Goal: Task Accomplishment & Management: Manage account settings

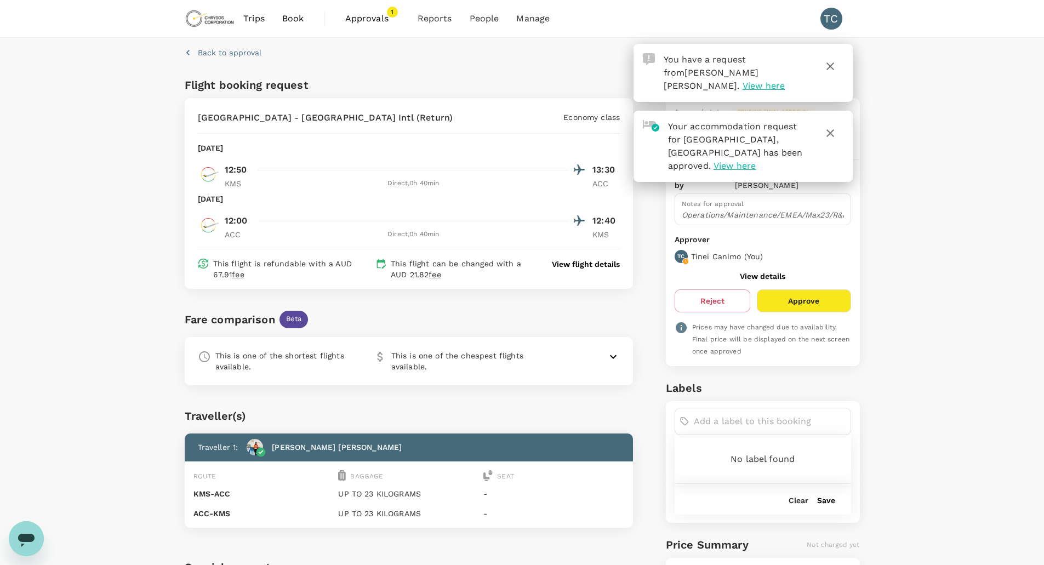
click at [745, 413] on input "text" at bounding box center [770, 422] width 152 height 18
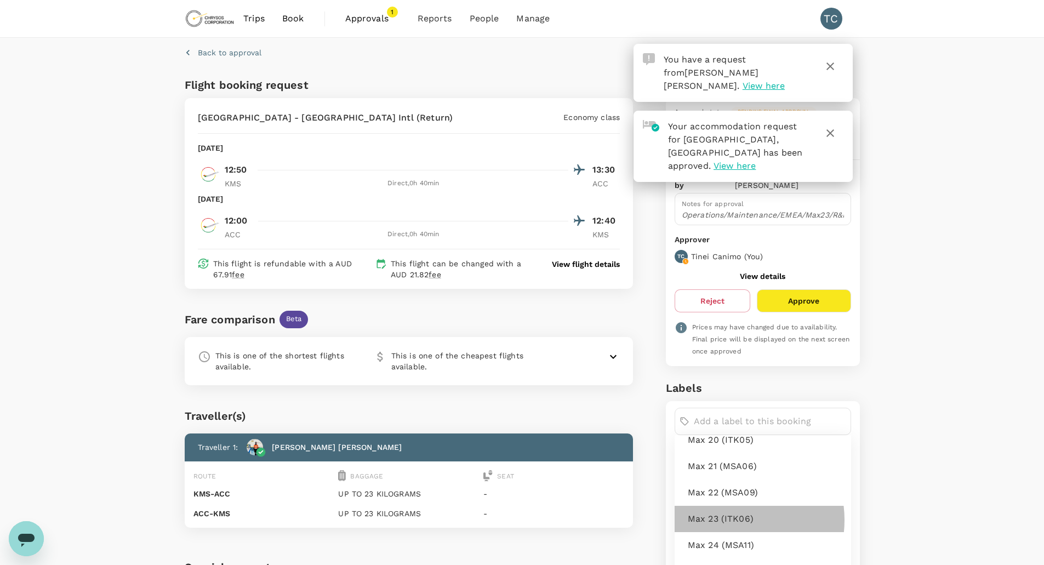
click at [730, 513] on span "Max 23 (ITK06)" at bounding box center [765, 519] width 155 height 13
click at [895, 374] on div "Back to approval Flight booking request [GEOGRAPHIC_DATA] - [GEOGRAPHIC_DATA] I…" at bounding box center [522, 431] width 1044 height 786
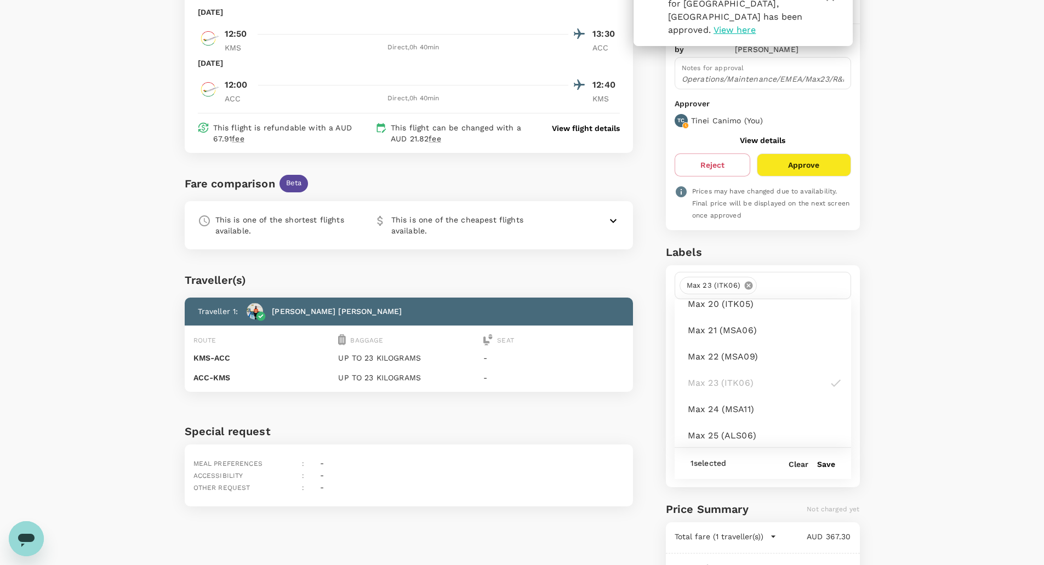
scroll to position [137, 0]
click at [830, 459] on button "Save" at bounding box center [826, 463] width 18 height 9
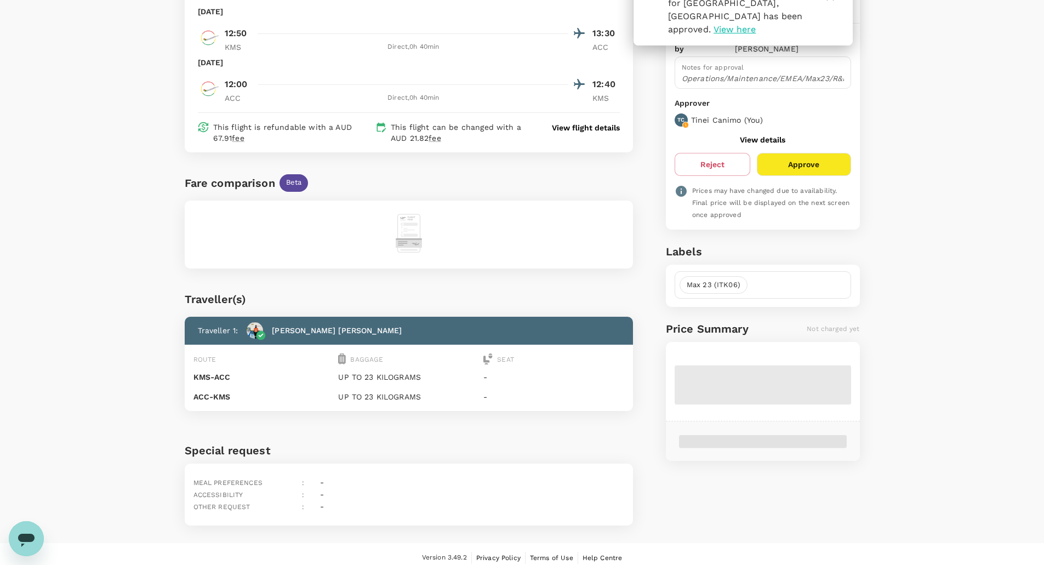
scroll to position [124, 0]
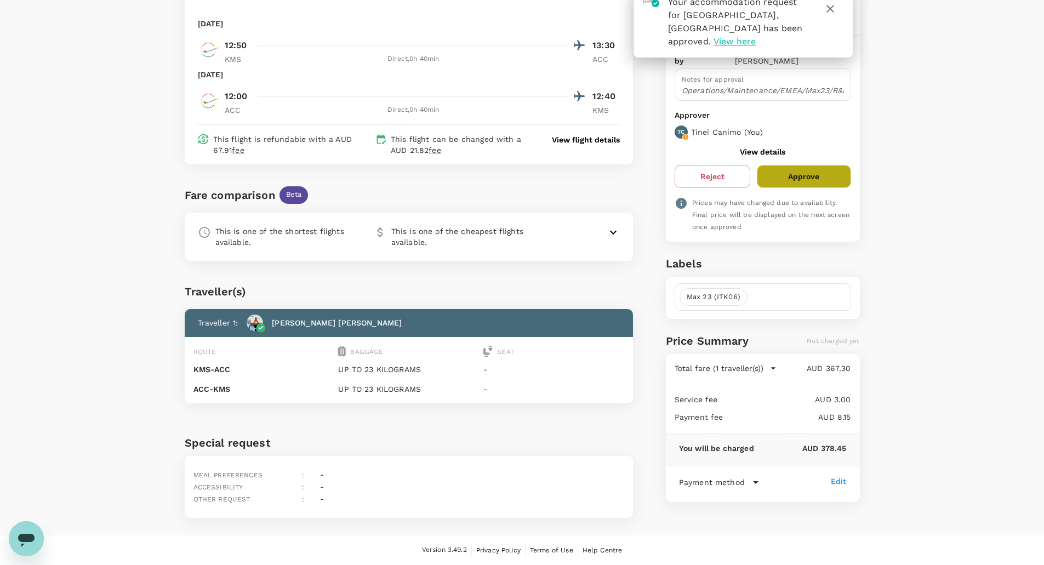
click at [807, 171] on button "Approve" at bounding box center [804, 176] width 94 height 23
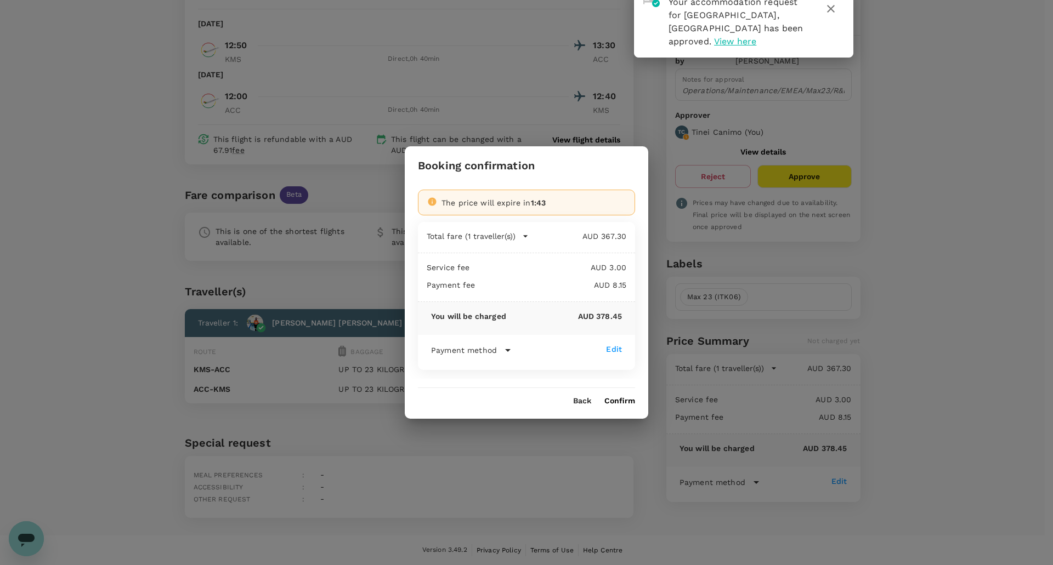
click at [629, 394] on div "Back Confirm" at bounding box center [526, 397] width 243 height 18
click at [621, 402] on button "Confirm" at bounding box center [619, 401] width 31 height 9
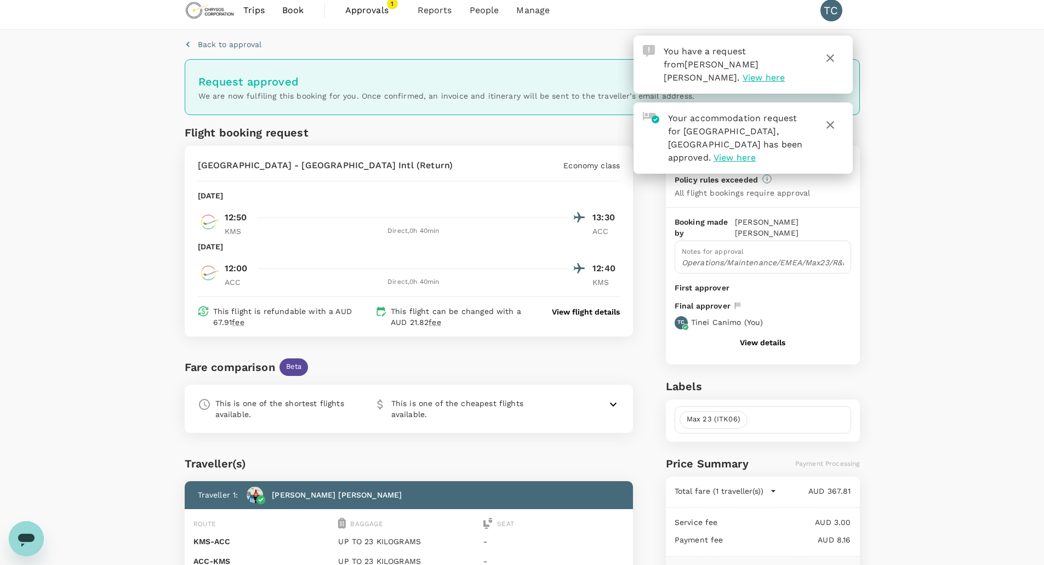
scroll to position [0, 0]
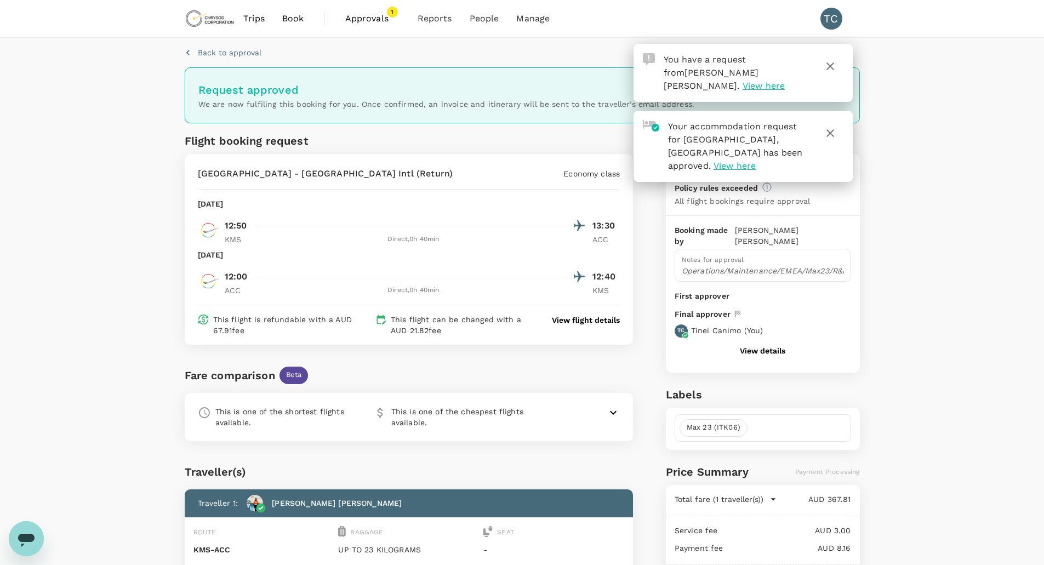
click at [364, 16] on span "Approvals" at bounding box center [372, 18] width 55 height 13
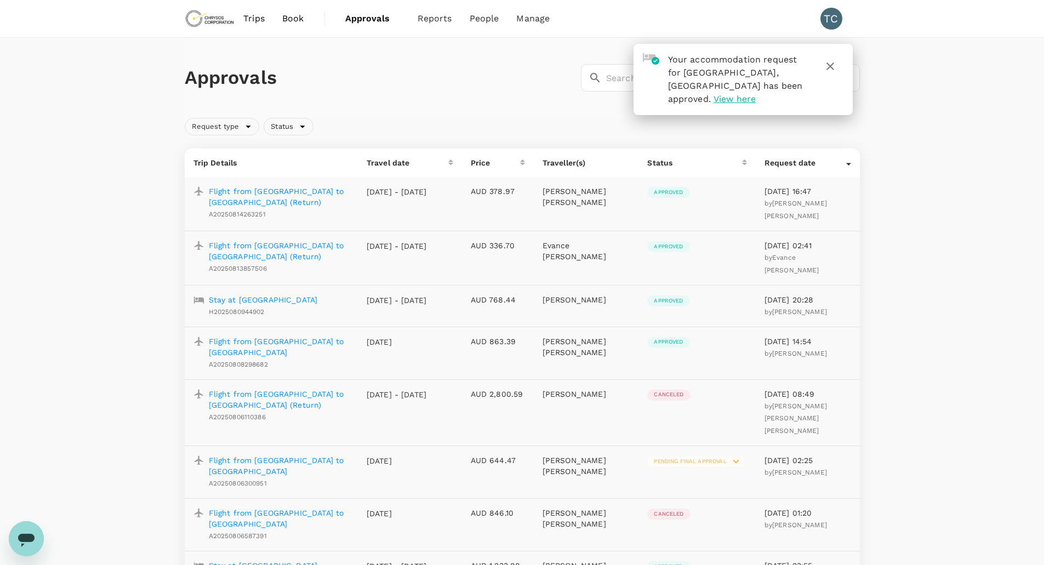
click at [836, 66] on icon "button" at bounding box center [830, 66] width 13 height 13
